Goal: Obtain resource: Download file/media

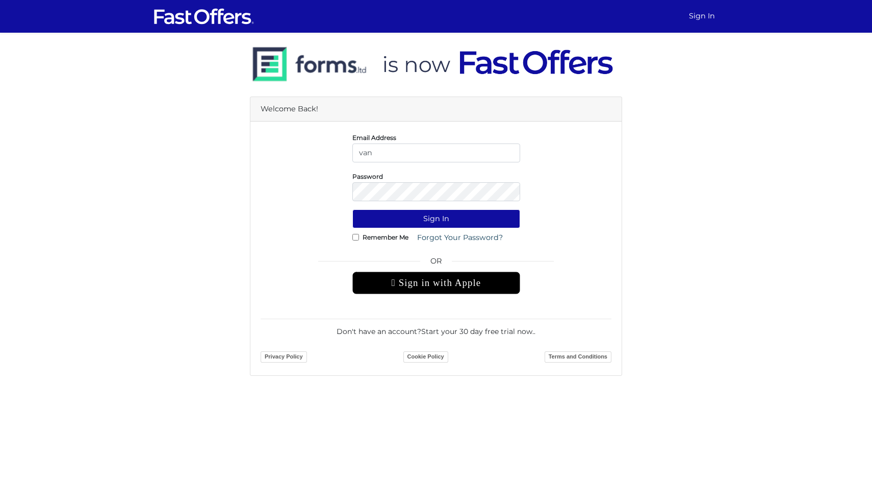
type input "[PERSON_NAME][EMAIL_ADDRESS][DOMAIN_NAME]"
drag, startPoint x: 479, startPoint y: 155, endPoint x: 342, endPoint y: 150, distance: 136.3
click at [342, 150] on div "Email Address vanessa.e@property.ca" at bounding box center [436, 147] width 366 height 31
type input "vanessa.elliston@gmail.com"
click at [353, 209] on button "Sign In" at bounding box center [437, 218] width 168 height 19
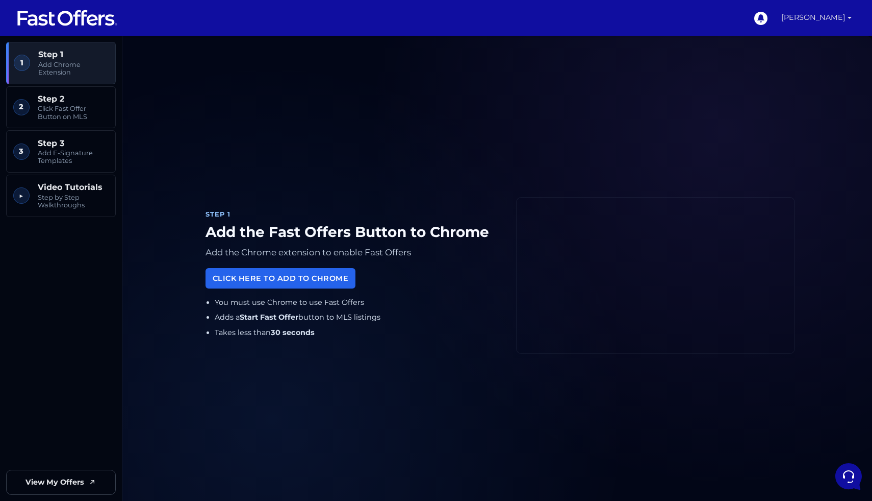
click at [851, 13] on link "[PERSON_NAME]" at bounding box center [817, 18] width 79 height 36
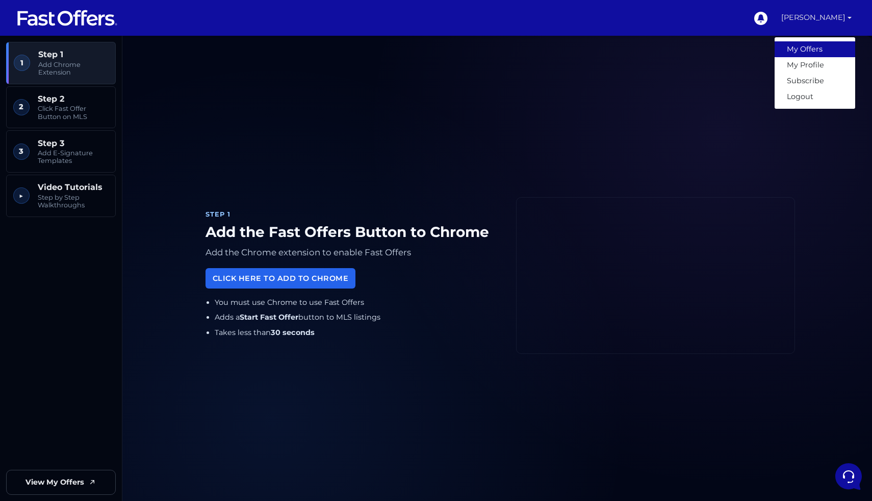
click at [813, 51] on link "My Offers" at bounding box center [815, 49] width 81 height 16
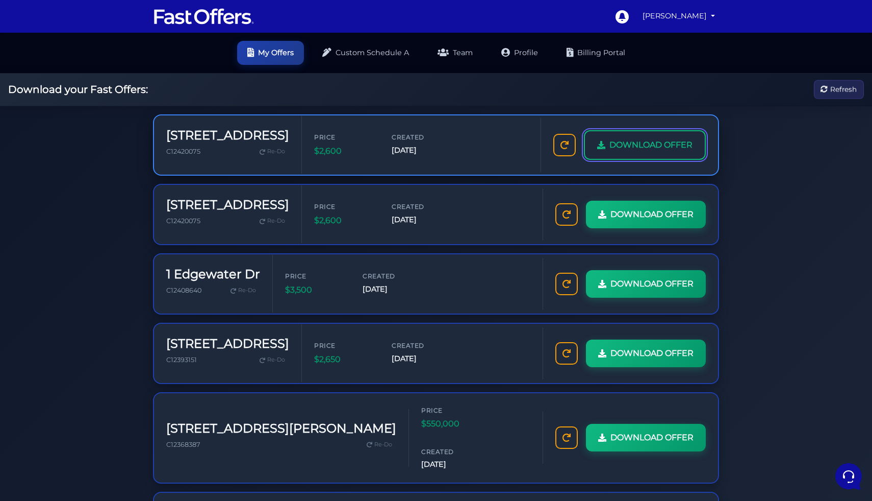
click at [620, 145] on span "DOWNLOAD OFFER" at bounding box center [651, 144] width 83 height 13
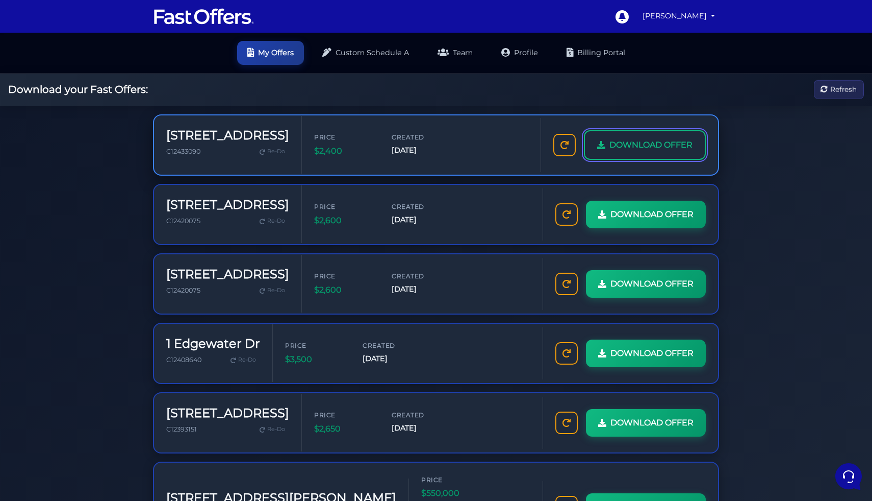
click at [634, 147] on span "DOWNLOAD OFFER" at bounding box center [651, 144] width 83 height 13
